Goal: Feedback & Contribution: Leave review/rating

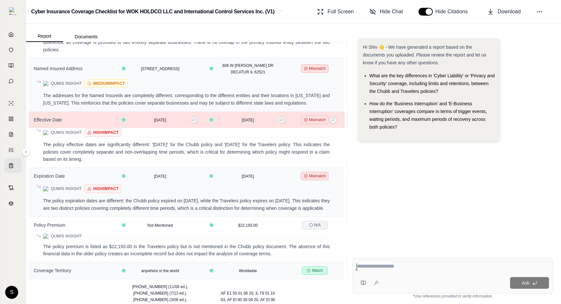
scroll to position [375, 0]
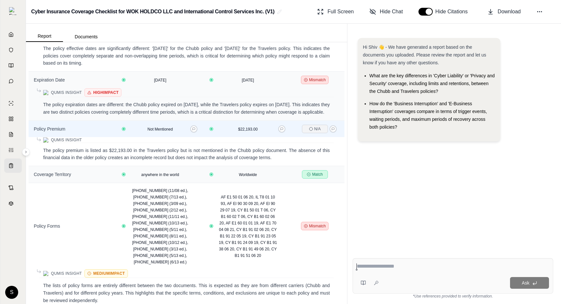
click at [337, 133] on div "N/A" at bounding box center [318, 129] width 45 height 8
click at [334, 129] on icon at bounding box center [333, 128] width 3 height 3
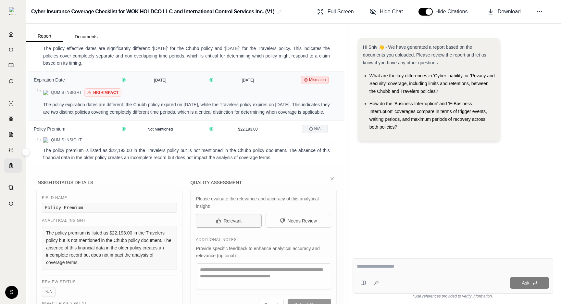
click at [204, 223] on button "Relevant" at bounding box center [229, 221] width 66 height 14
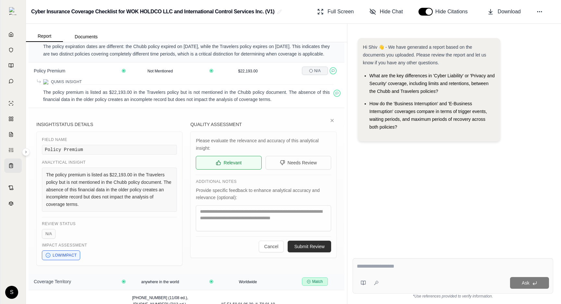
scroll to position [439, 0]
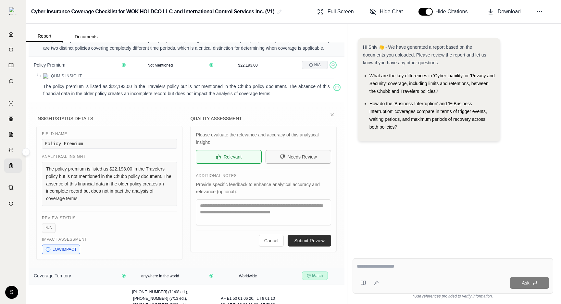
click at [287, 159] on button "Needs Review" at bounding box center [299, 157] width 66 height 14
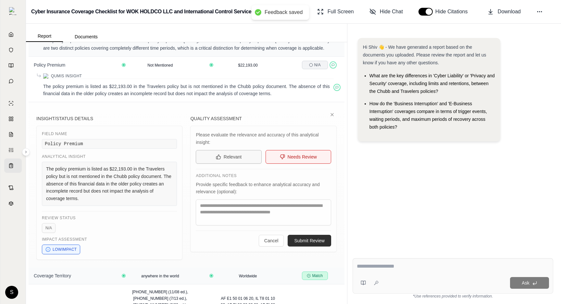
click at [224, 155] on span "Relevant" at bounding box center [233, 157] width 18 height 6
click at [309, 160] on span "Needs Review" at bounding box center [302, 157] width 29 height 6
click at [239, 162] on button "Relevant" at bounding box center [229, 157] width 66 height 14
click at [290, 159] on span "Needs Review" at bounding box center [302, 157] width 29 height 6
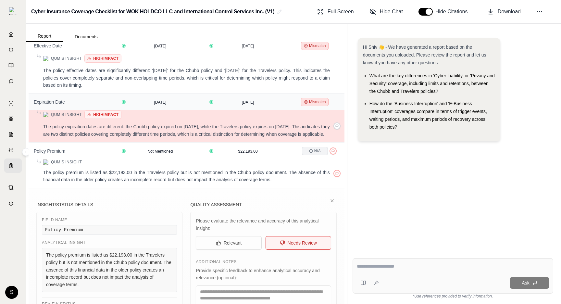
scroll to position [0, 0]
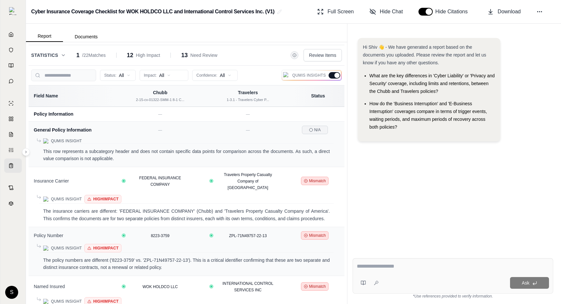
click at [336, 77] on div at bounding box center [337, 75] width 5 height 5
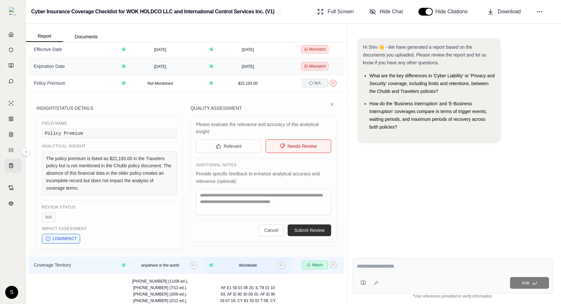
scroll to position [177, 0]
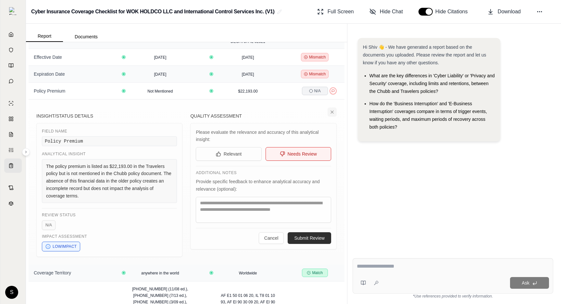
click at [333, 108] on button at bounding box center [332, 112] width 9 height 9
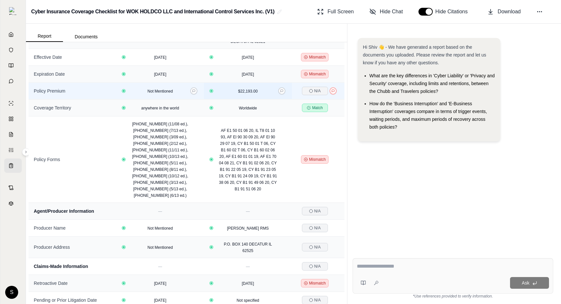
click at [291, 83] on td "$22,193.00" at bounding box center [248, 91] width 88 height 17
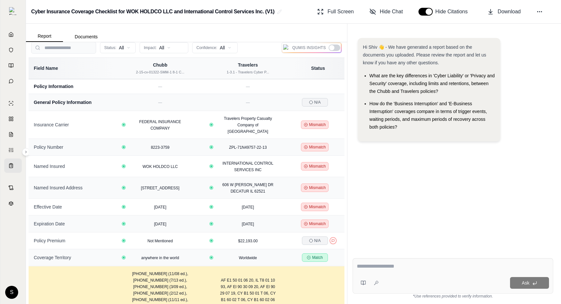
scroll to position [0, 0]
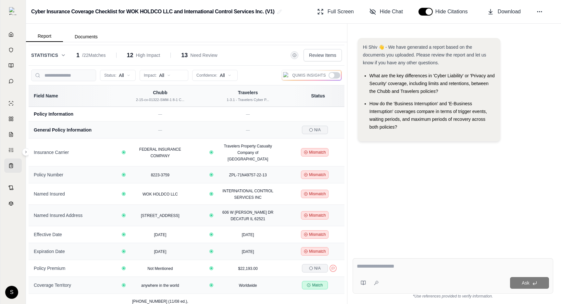
click at [334, 74] on div at bounding box center [331, 75] width 5 height 5
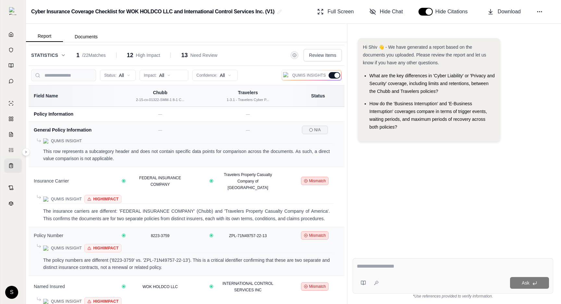
click at [334, 74] on div at bounding box center [335, 75] width 12 height 6
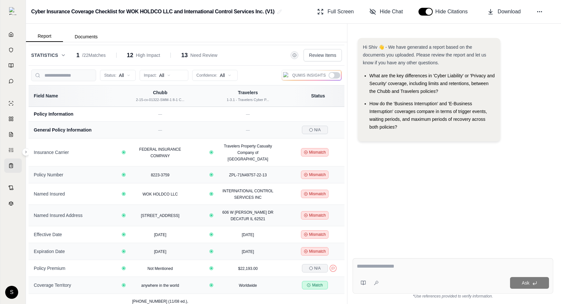
click at [332, 74] on div at bounding box center [331, 75] width 5 height 5
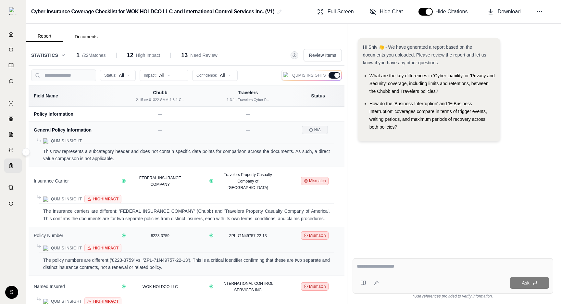
click at [332, 74] on div at bounding box center [335, 75] width 12 height 6
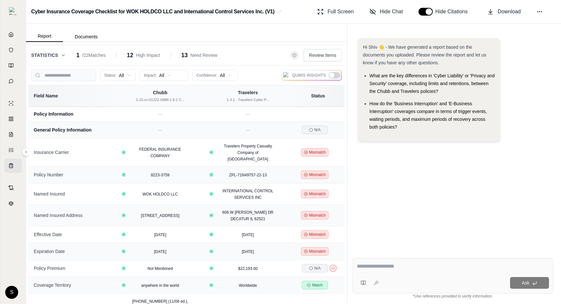
click at [331, 74] on div at bounding box center [331, 75] width 5 height 5
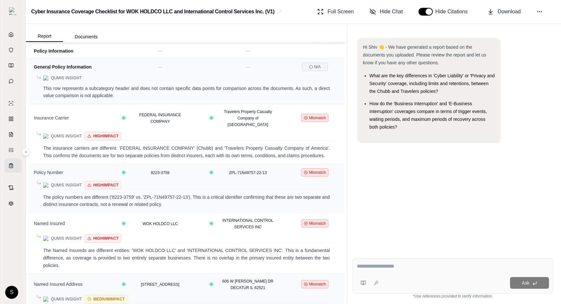
scroll to position [55, 0]
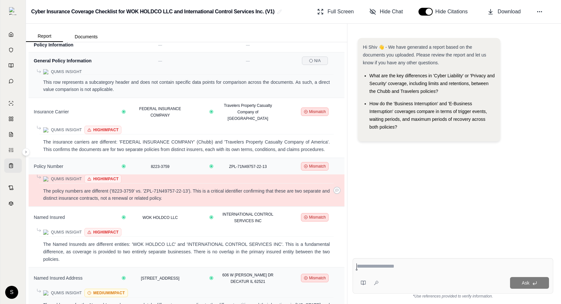
scroll to position [53, 0]
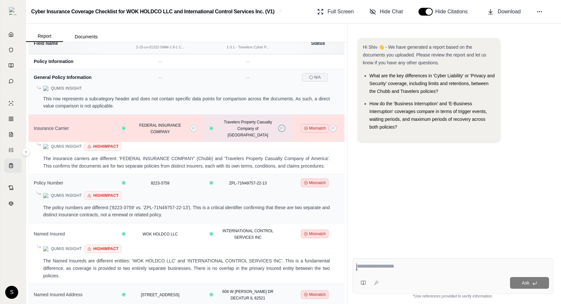
click at [282, 127] on button at bounding box center [281, 128] width 7 height 7
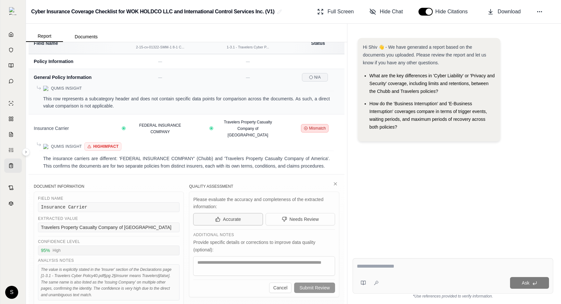
click at [231, 219] on button "Accurate" at bounding box center [228, 219] width 70 height 12
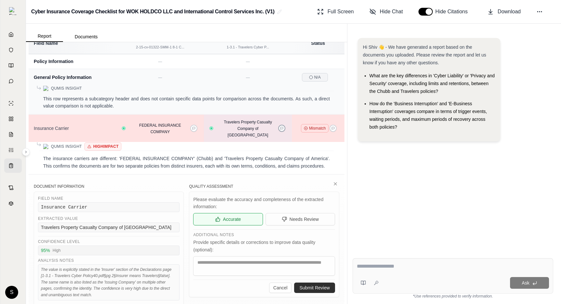
click at [284, 126] on button at bounding box center [281, 128] width 7 height 7
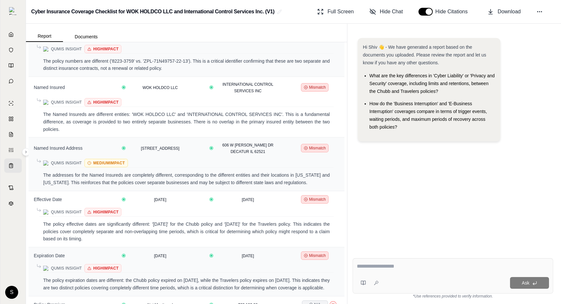
scroll to position [0, 0]
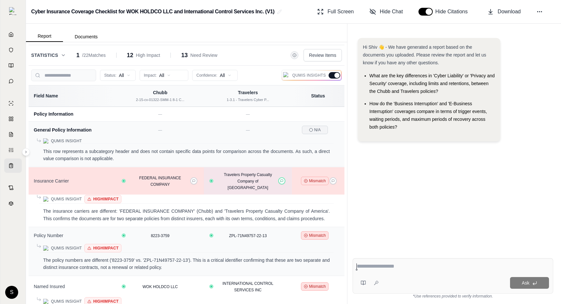
click at [277, 181] on div "Travelers Property Casualty Company of [GEOGRAPHIC_DATA]" at bounding box center [248, 180] width 70 height 19
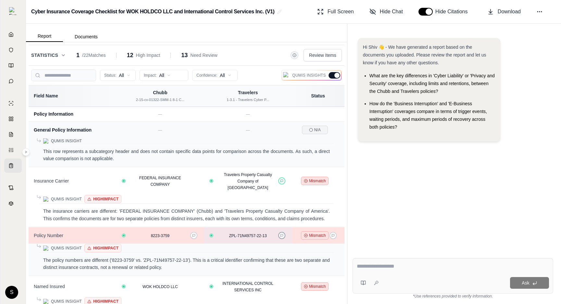
click at [282, 234] on icon at bounding box center [281, 235] width 3 height 3
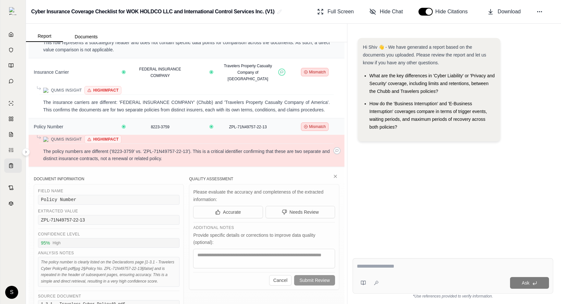
scroll to position [130, 0]
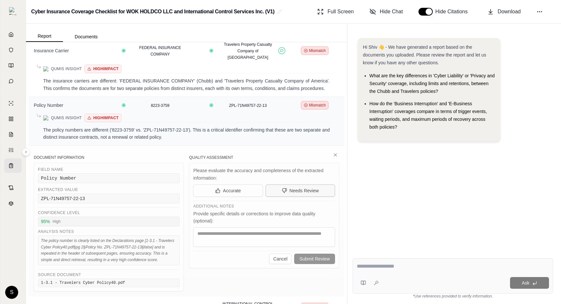
click at [308, 187] on span "Needs Review" at bounding box center [304, 190] width 29 height 6
click at [320, 254] on button "Submit Review" at bounding box center [314, 259] width 41 height 10
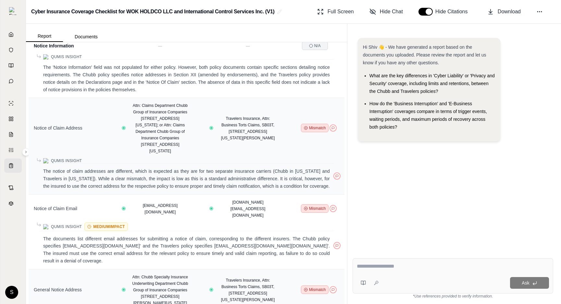
scroll to position [1056, 0]
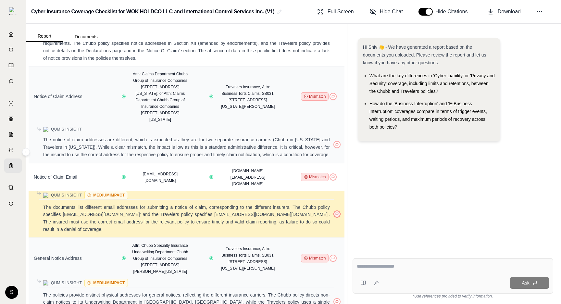
click at [336, 212] on icon at bounding box center [337, 213] width 3 height 3
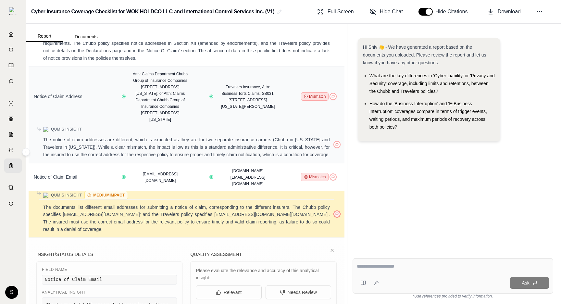
click at [336, 212] on icon at bounding box center [337, 213] width 3 height 3
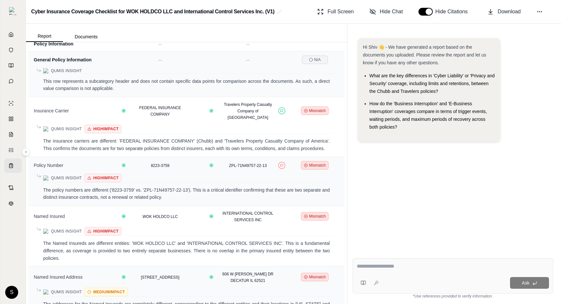
scroll to position [0, 0]
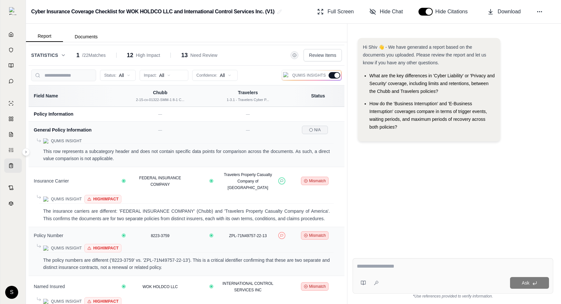
click at [64, 56] on icon at bounding box center [63, 55] width 5 height 5
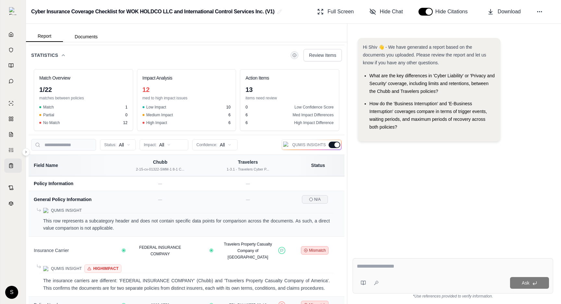
click at [63, 56] on icon at bounding box center [63, 55] width 5 height 5
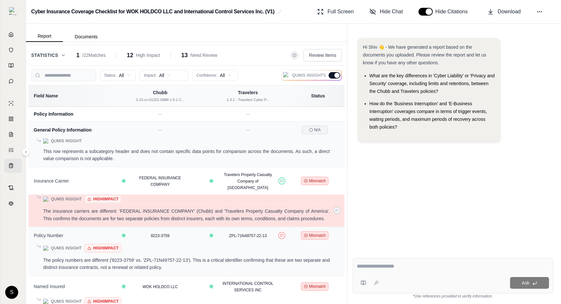
scroll to position [90, 0]
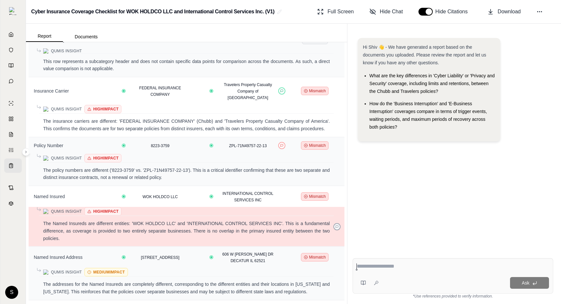
click at [338, 223] on button at bounding box center [337, 226] width 7 height 7
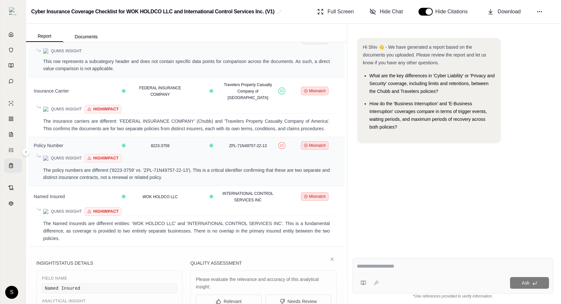
scroll to position [160, 0]
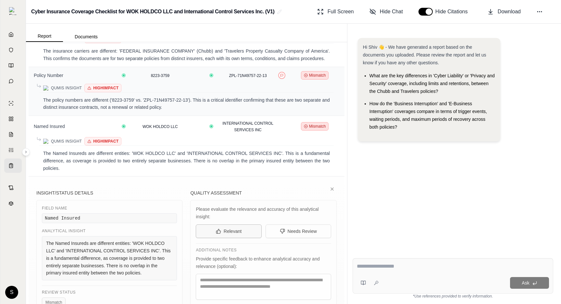
click at [223, 225] on button "Relevant" at bounding box center [229, 231] width 66 height 14
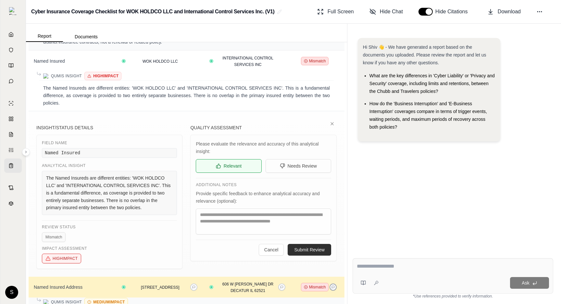
click at [333, 121] on icon at bounding box center [332, 123] width 5 height 5
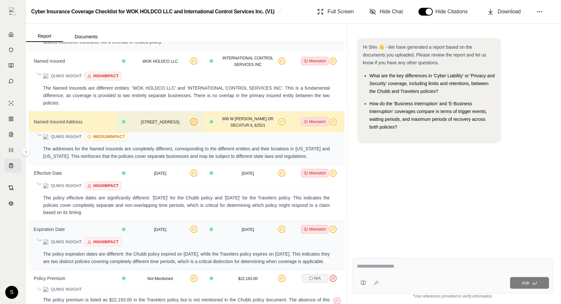
click at [191, 118] on button at bounding box center [193, 121] width 7 height 7
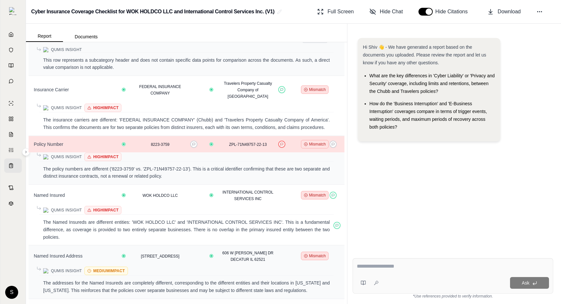
scroll to position [136, 0]
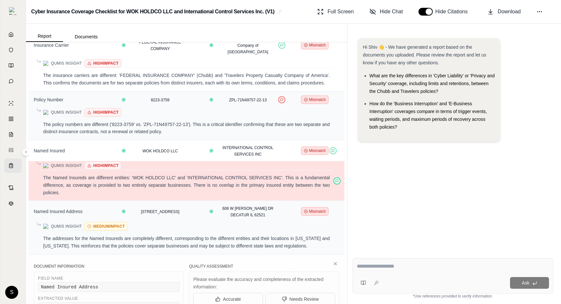
click at [335, 177] on button at bounding box center [337, 180] width 7 height 7
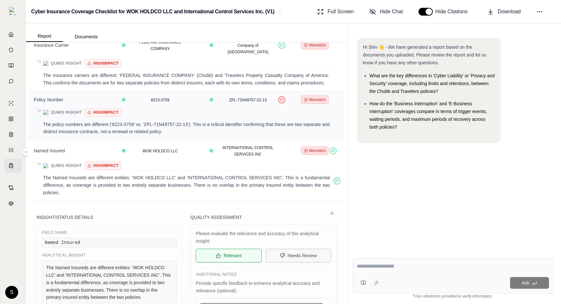
click at [286, 249] on button "Needs Review" at bounding box center [299, 256] width 66 height 14
click at [223, 253] on button "Relevant" at bounding box center [229, 256] width 66 height 14
click at [282, 251] on button "Needs Review" at bounding box center [299, 256] width 66 height 14
click at [243, 249] on button "Relevant" at bounding box center [229, 256] width 66 height 14
click at [292, 254] on button "Needs Review" at bounding box center [299, 256] width 66 height 14
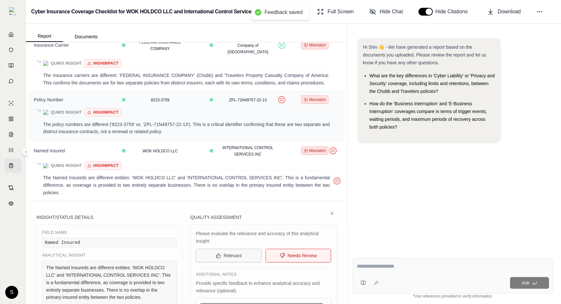
click at [237, 252] on button "Relevant" at bounding box center [229, 256] width 66 height 14
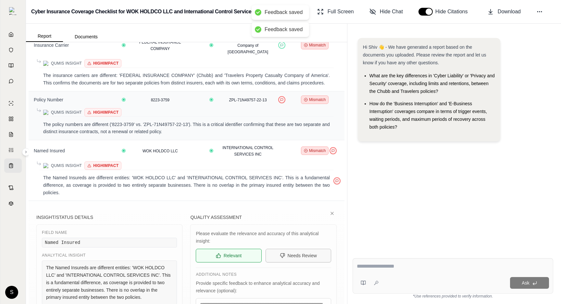
click at [283, 253] on icon at bounding box center [282, 255] width 5 height 5
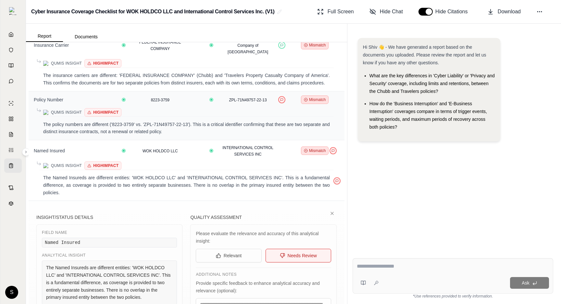
scroll to position [0, 0]
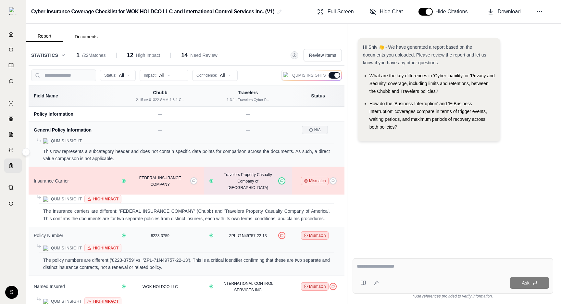
click at [283, 180] on button at bounding box center [281, 180] width 7 height 7
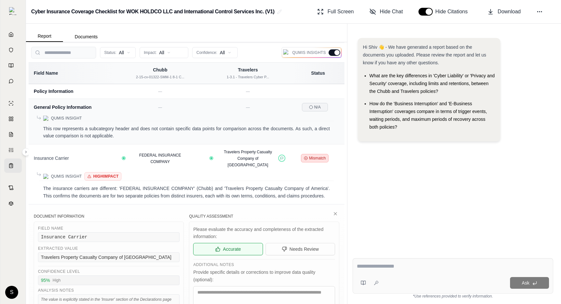
scroll to position [64, 0]
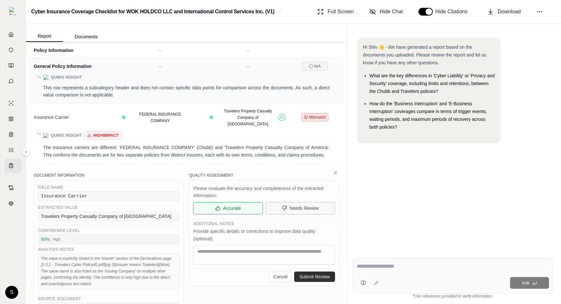
click at [300, 202] on button "Needs Review" at bounding box center [301, 208] width 70 height 12
click at [236, 205] on span "Accurate" at bounding box center [232, 208] width 18 height 6
click at [296, 205] on span "Needs Review" at bounding box center [304, 208] width 29 height 6
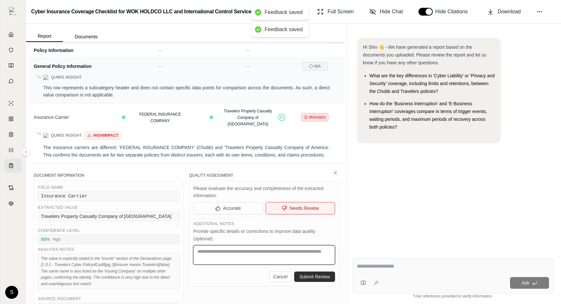
click at [287, 245] on textarea at bounding box center [264, 254] width 142 height 19
type textarea "***"
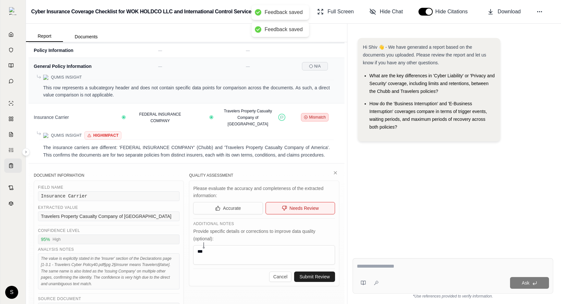
click at [313, 272] on button "Submit Review" at bounding box center [314, 277] width 41 height 10
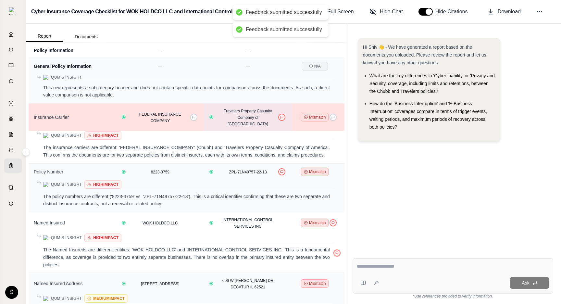
click at [283, 118] on div "Travelers Property Casualty Company of [GEOGRAPHIC_DATA]" at bounding box center [248, 117] width 80 height 19
click at [283, 116] on button at bounding box center [281, 117] width 7 height 7
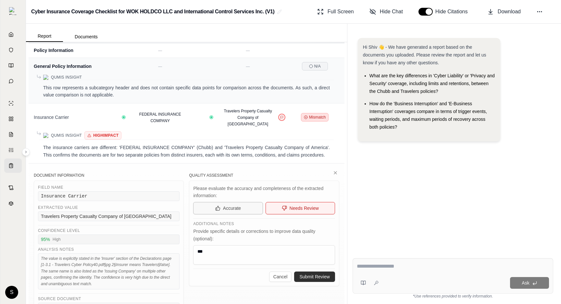
click at [233, 205] on span "Accurate" at bounding box center [232, 208] width 18 height 6
click at [381, 210] on div "Hi Shiv 👋 - We have generated a report based on the documents you uploaded. Ple…" at bounding box center [453, 140] width 201 height 215
click at [241, 207] on button "Accurate" at bounding box center [228, 208] width 70 height 12
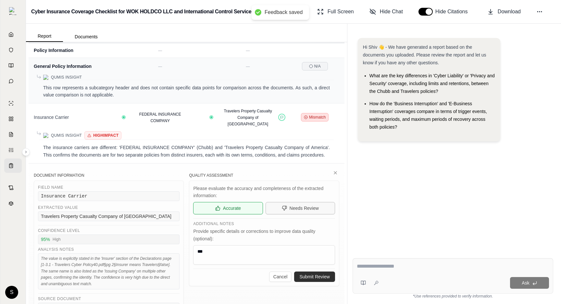
click at [308, 205] on span "Needs Review" at bounding box center [304, 208] width 29 height 6
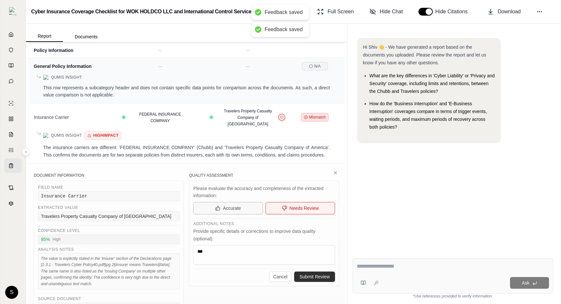
click at [245, 206] on button "Accurate" at bounding box center [228, 208] width 70 height 12
click at [311, 207] on button "Needs Review" at bounding box center [301, 208] width 70 height 12
click at [287, 248] on textarea "***" at bounding box center [264, 254] width 142 height 19
click at [243, 203] on button "Accurate" at bounding box center [228, 208] width 70 height 12
click at [364, 217] on div "Hi Shiv 👋 - We have generated a report based on the documents you uploaded. Ple…" at bounding box center [453, 140] width 201 height 215
